Goal: Book appointment/travel/reservation

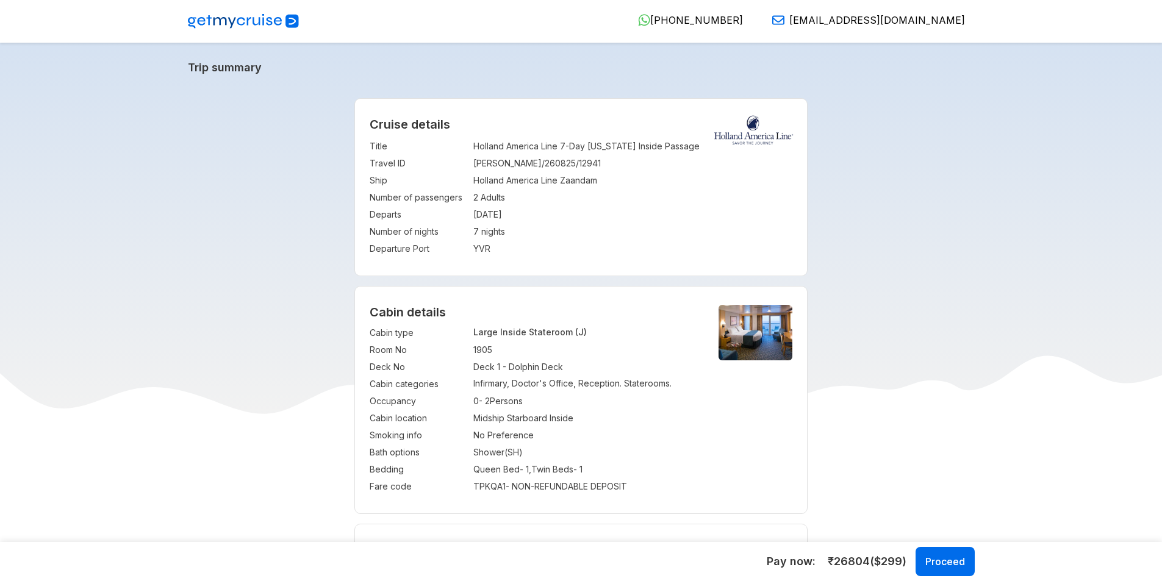
select select "*"
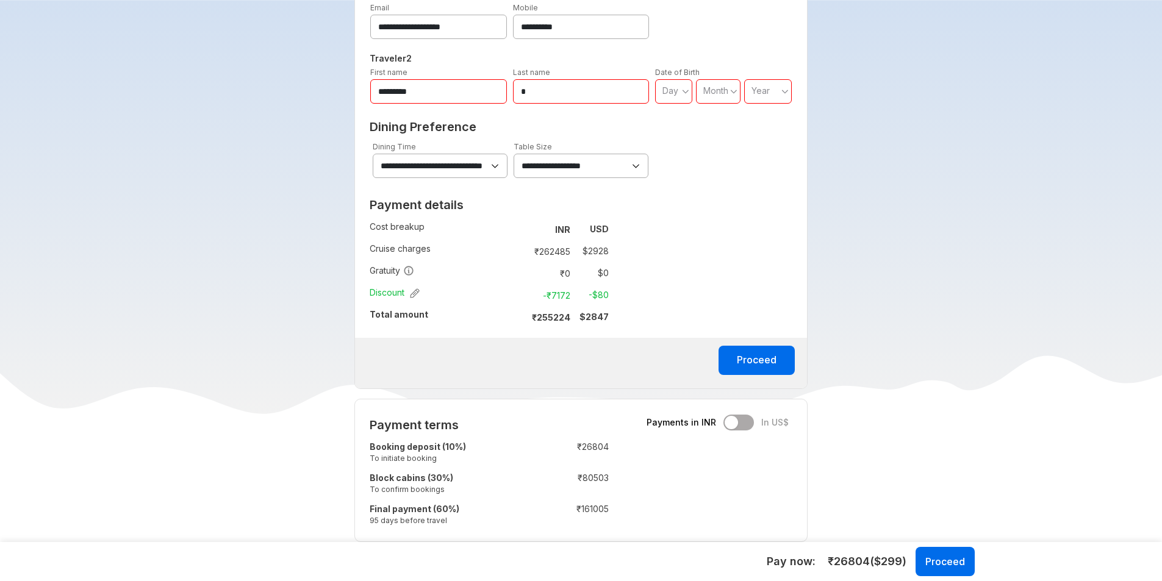
scroll to position [671, 0]
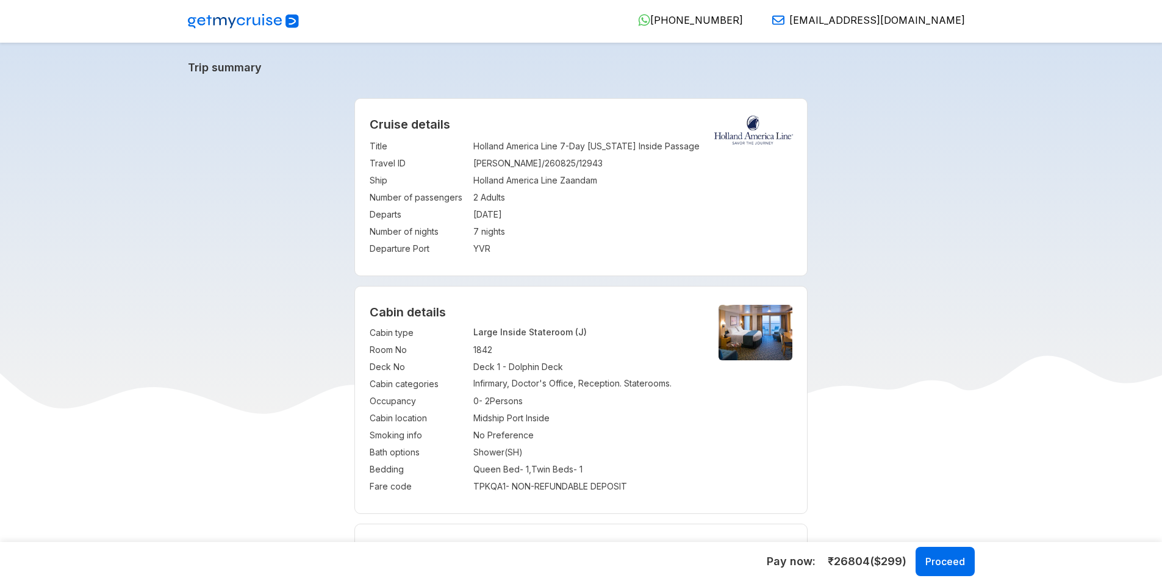
select select "*"
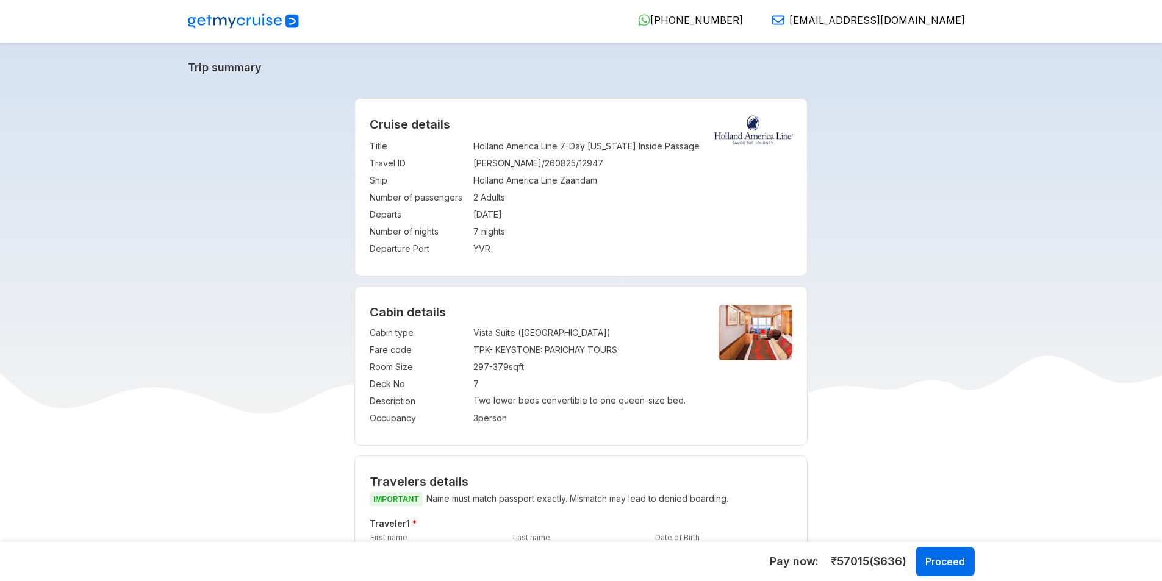
select select "*"
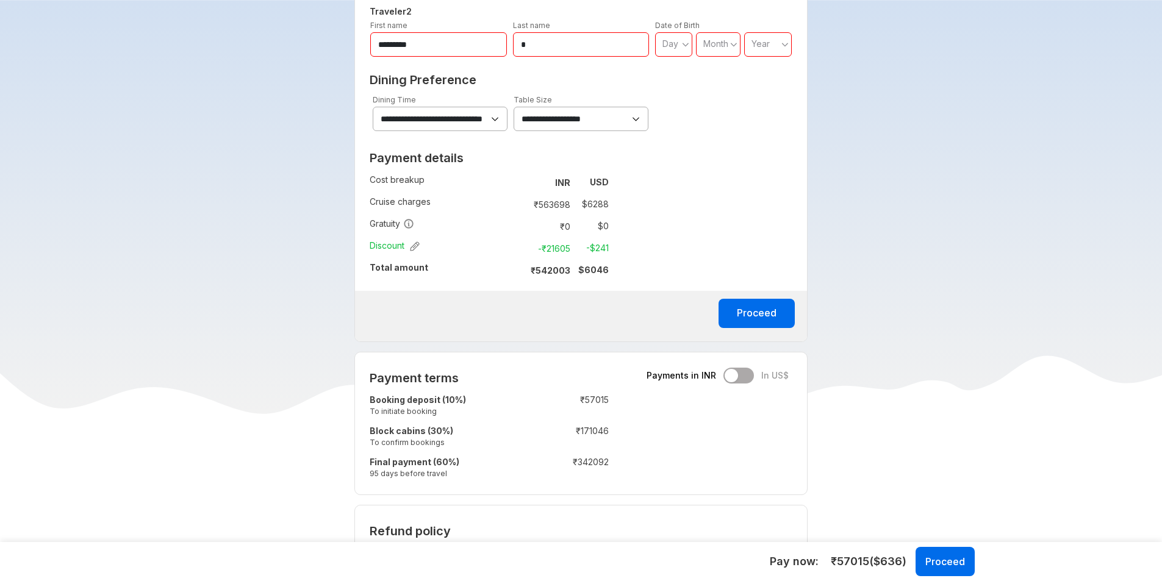
scroll to position [732, 0]
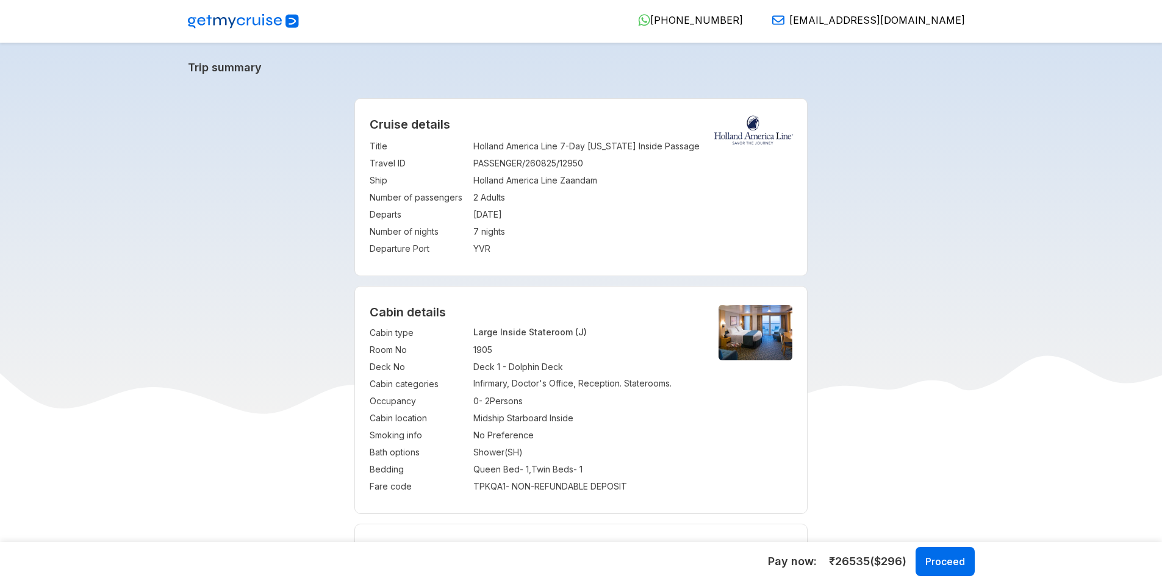
select select "*"
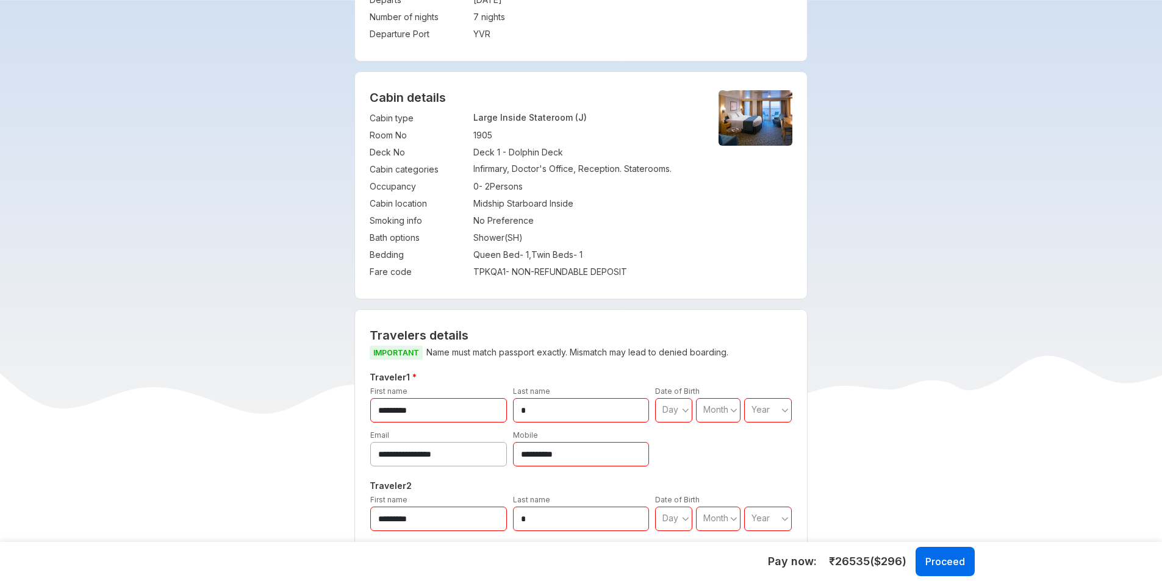
scroll to position [61, 0]
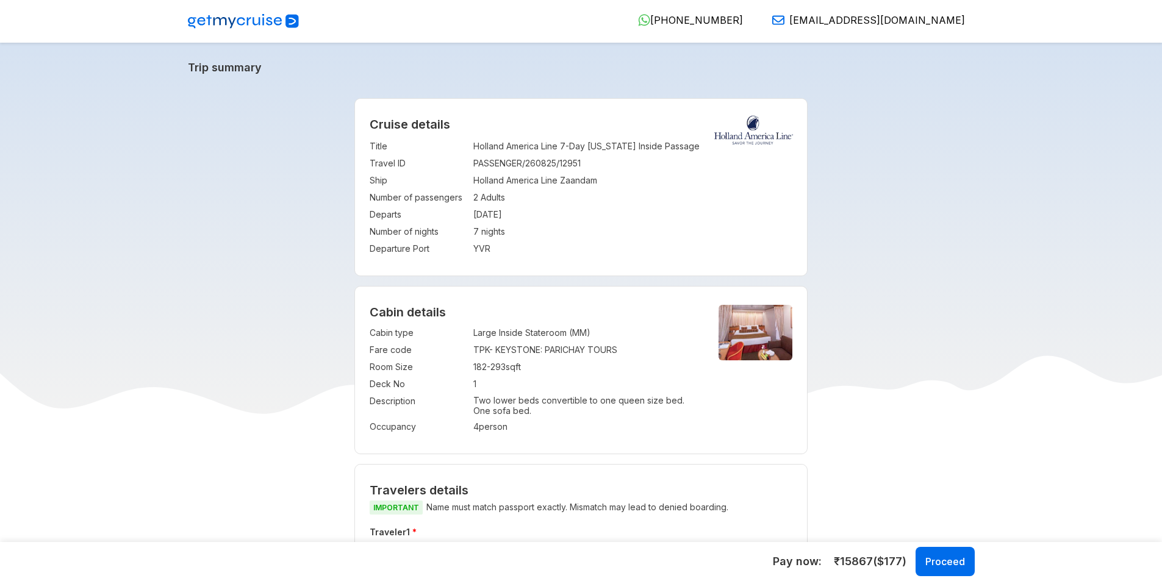
select select "*"
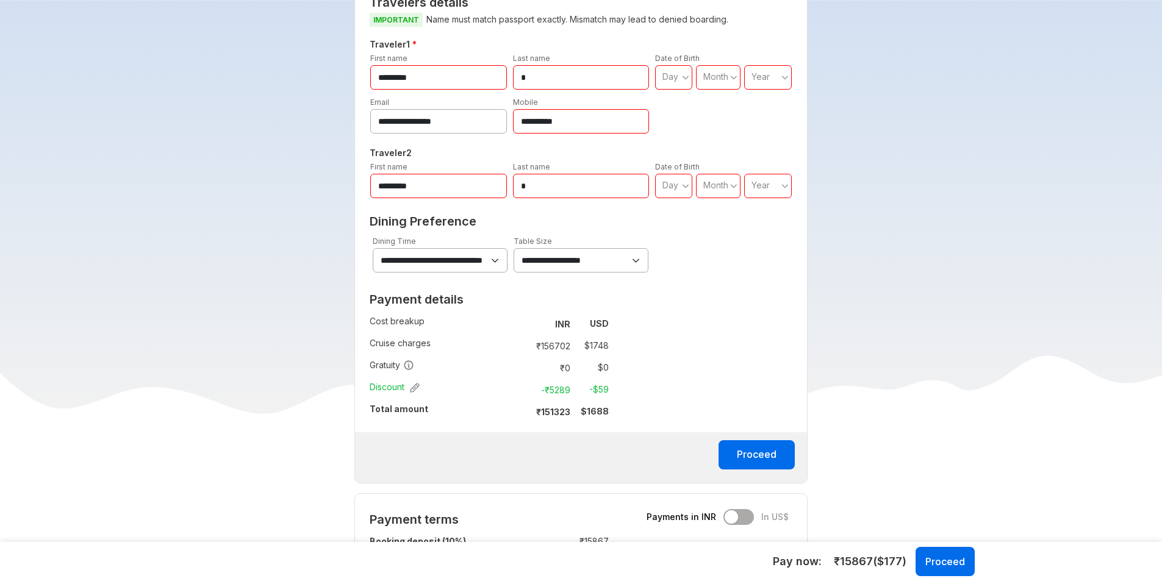
scroll to position [671, 0]
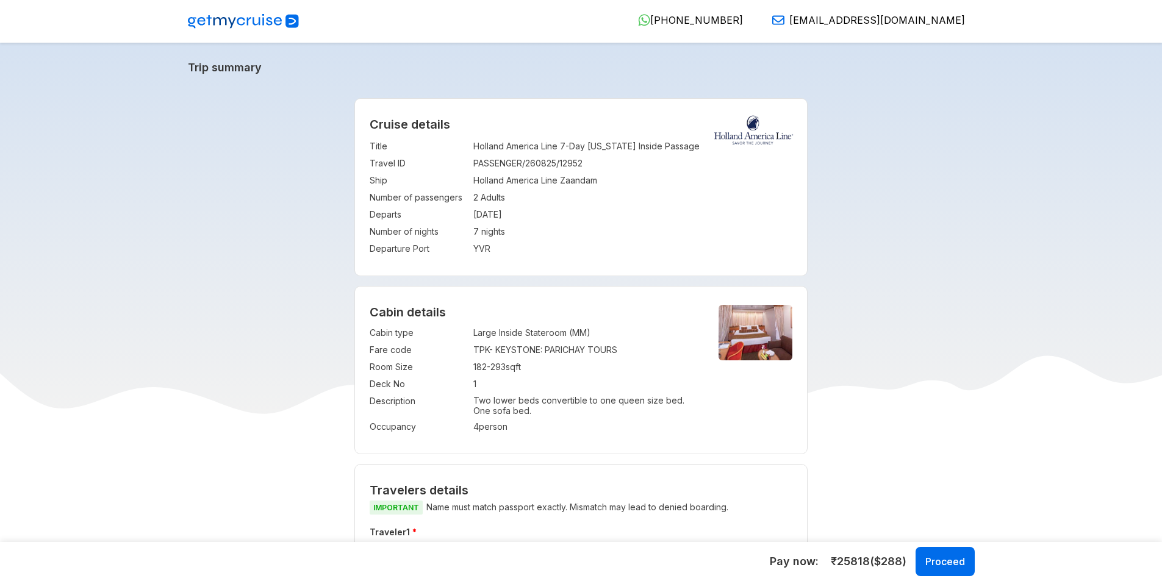
select select "*"
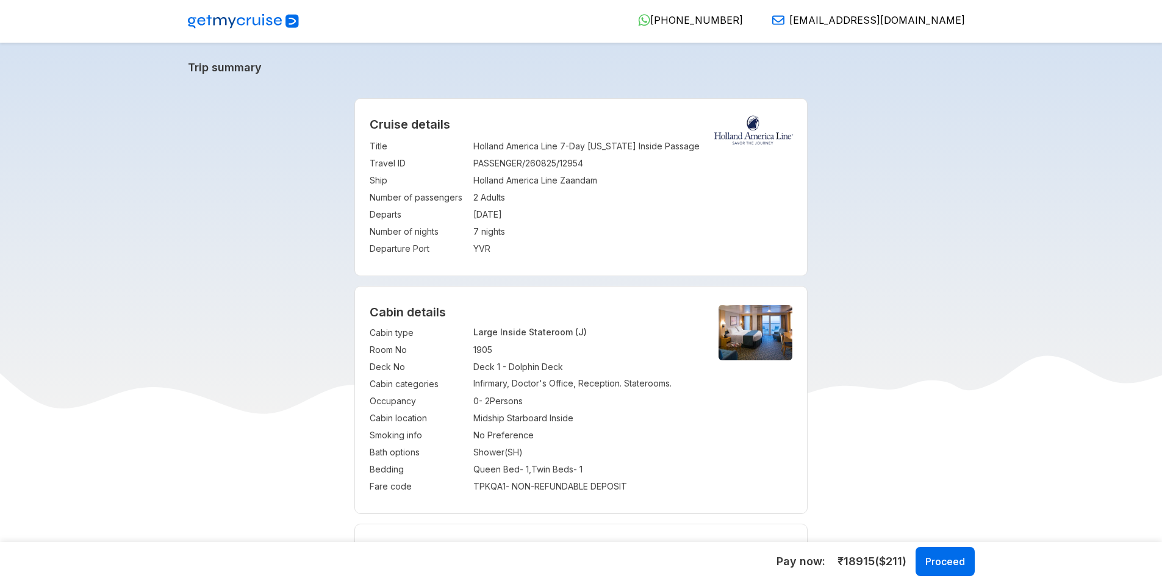
select select "*"
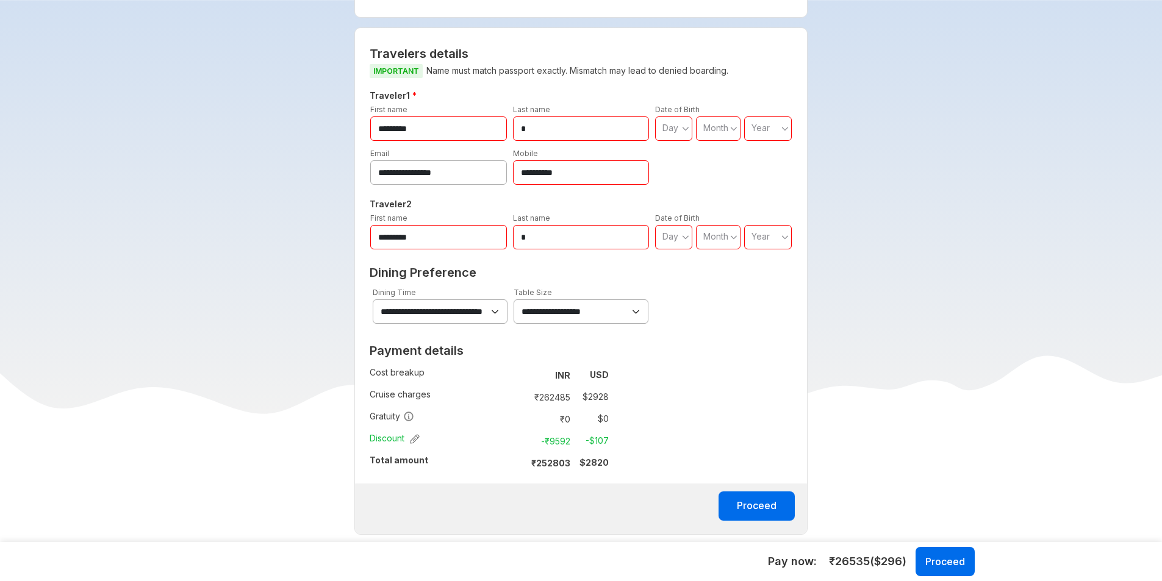
scroll to position [427, 0]
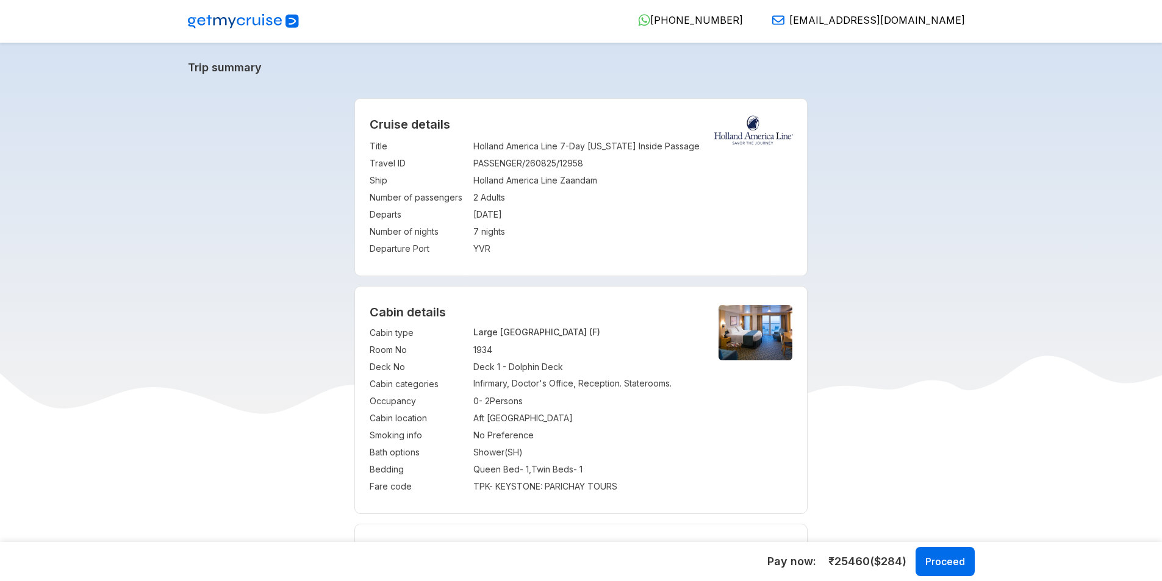
select select "*"
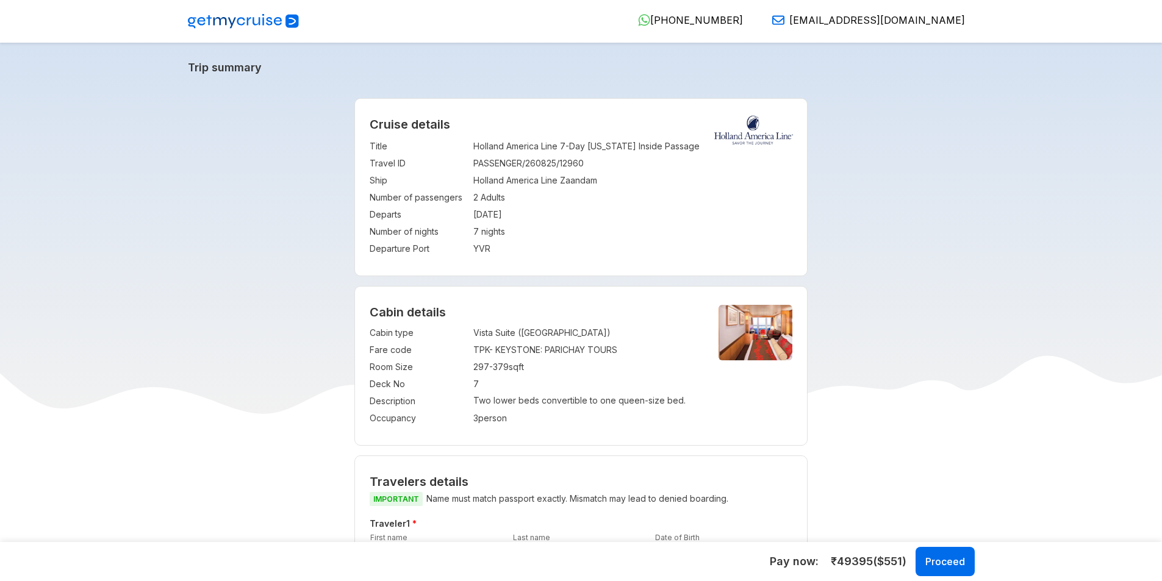
select select "*"
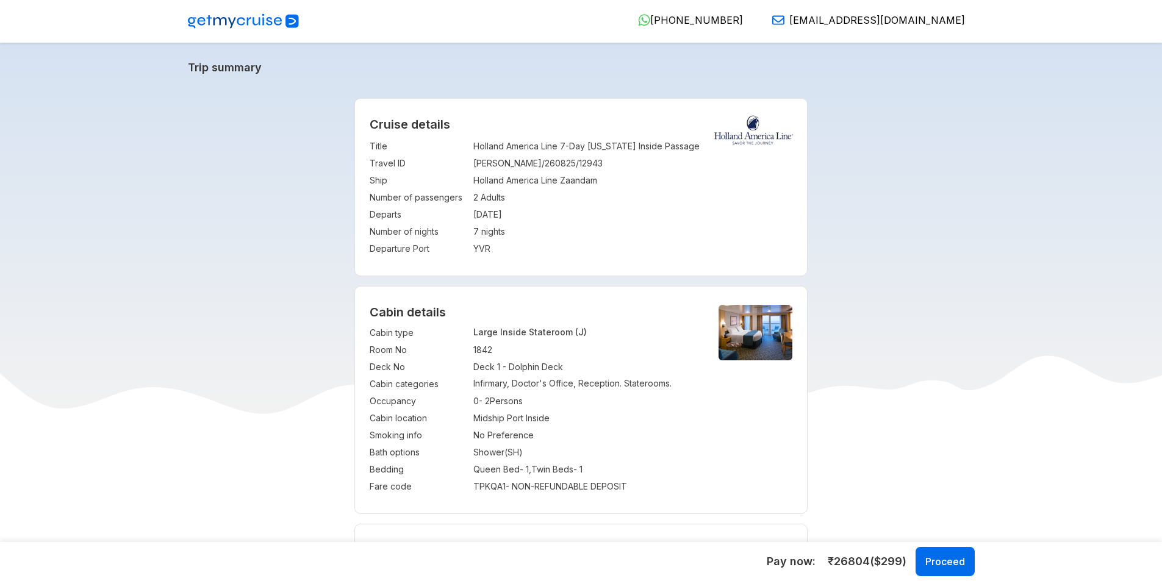
select select "*"
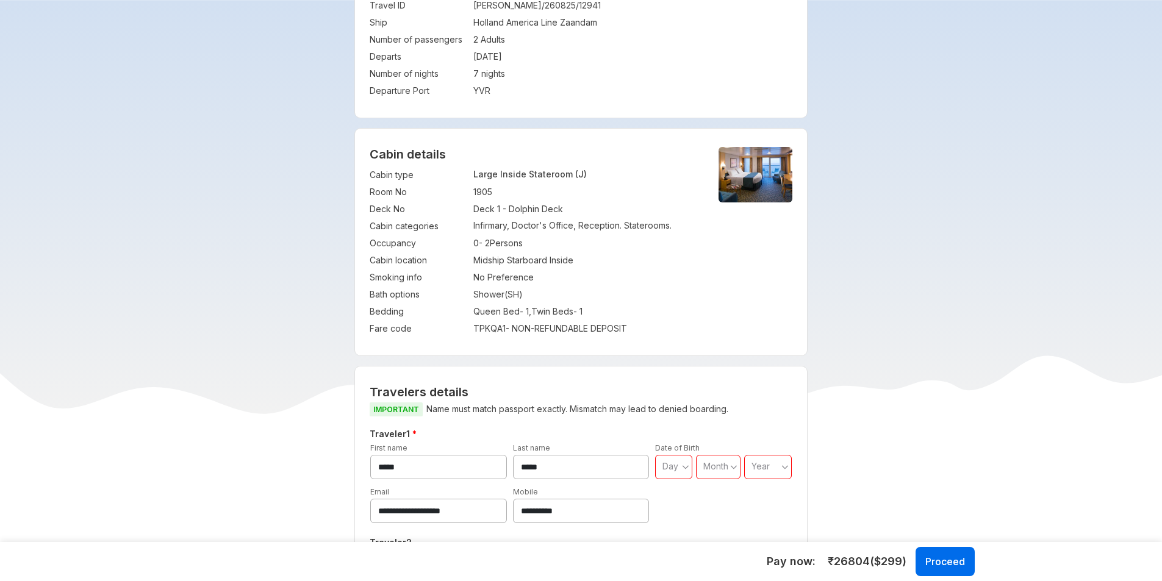
scroll to position [154, 0]
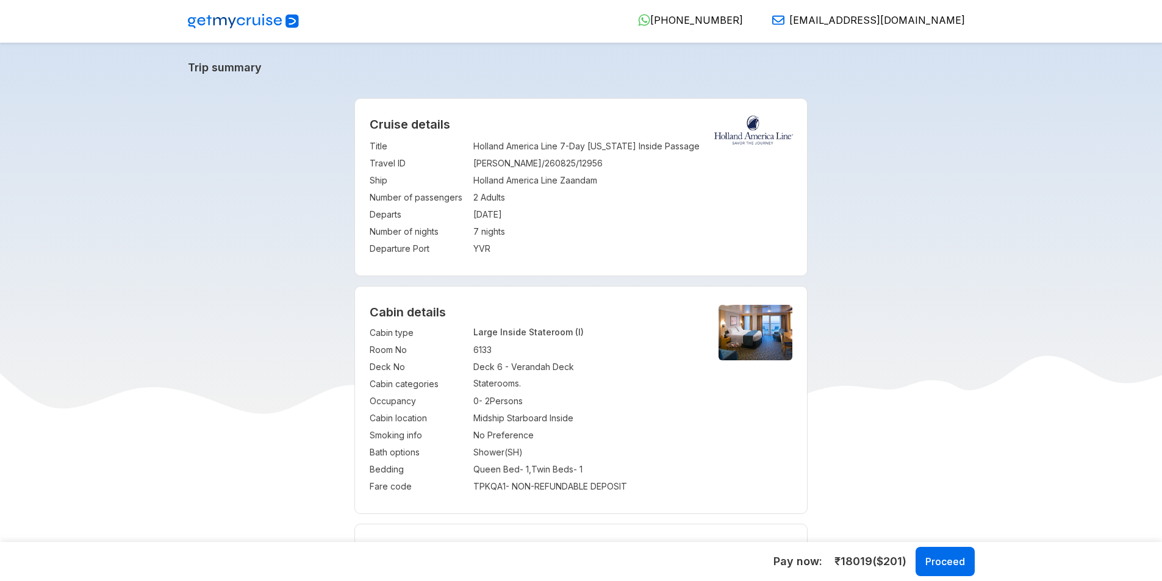
select select "*"
